Goal: Check status

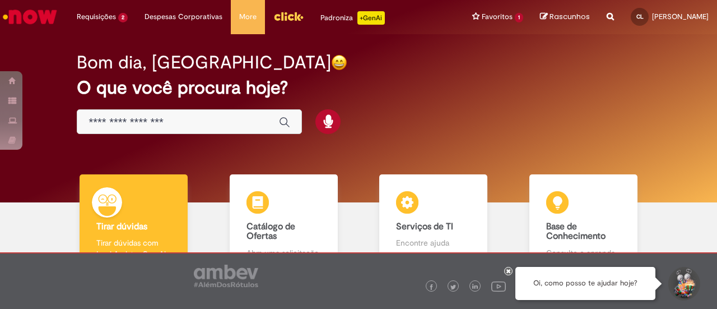
scroll to position [75, 0]
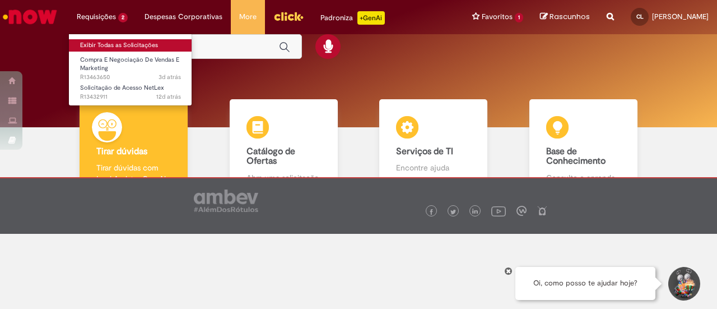
click at [117, 47] on link "Exibir Todas as Solicitações" at bounding box center [130, 45] width 123 height 12
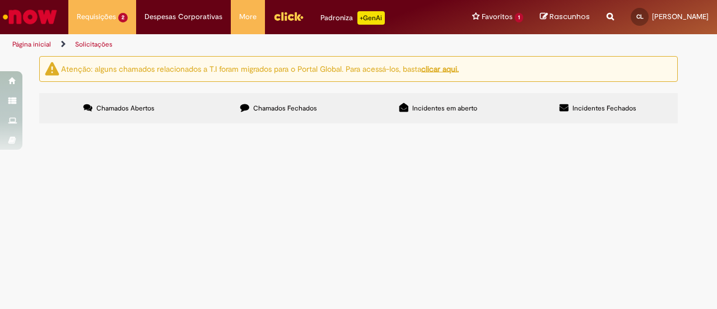
click at [251, 100] on label "Chamados Fechados" at bounding box center [279, 108] width 160 height 30
click at [465, 118] on label "Incidentes em aberto" at bounding box center [439, 108] width 160 height 30
click at [327, 105] on label "Chamados Fechados" at bounding box center [279, 108] width 160 height 30
click at [0, 0] on div "Encerrado" at bounding box center [0, 0] width 0 height 0
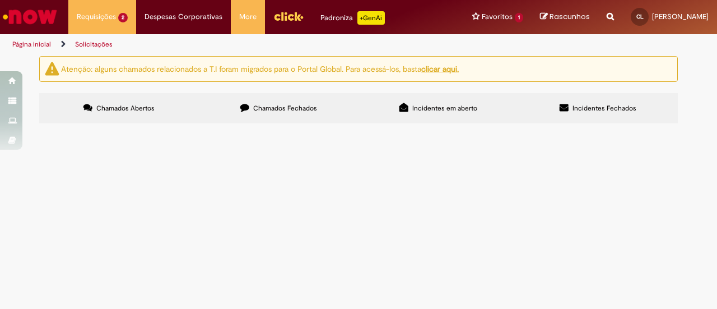
click at [0, 0] on input "Pesquisar" at bounding box center [0, 0] width 0 height 0
type input "***"
click at [373, 78] on div "Atenção: alguns chamados relacionados a T.I foram migrados para o Portal Global…" at bounding box center [358, 69] width 639 height 26
click at [450, 70] on u "clicar aqui." at bounding box center [440, 68] width 38 height 10
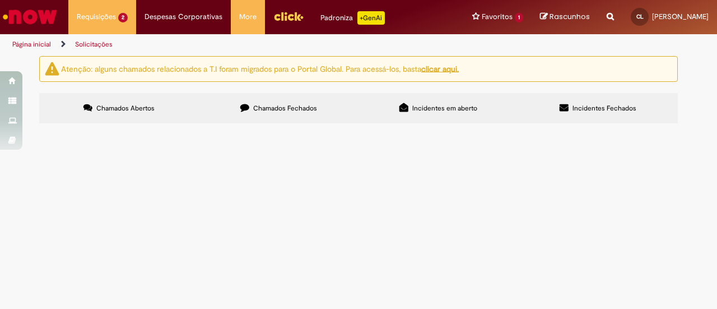
click at [287, 17] on img "Menu Cabeçalho" at bounding box center [288, 16] width 30 height 17
